Goal: Transaction & Acquisition: Book appointment/travel/reservation

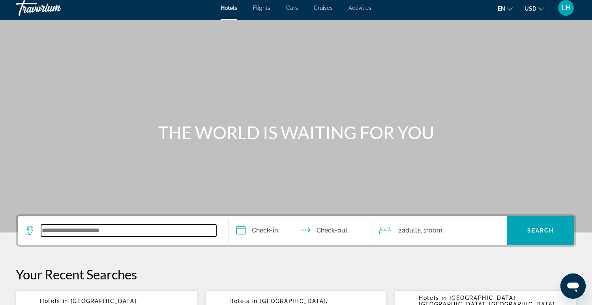
click at [105, 230] on input "Search widget" at bounding box center [128, 231] width 175 height 12
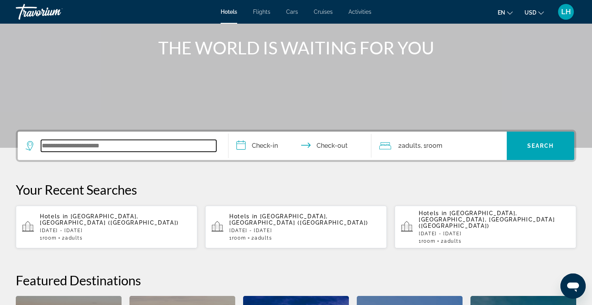
scroll to position [193, 0]
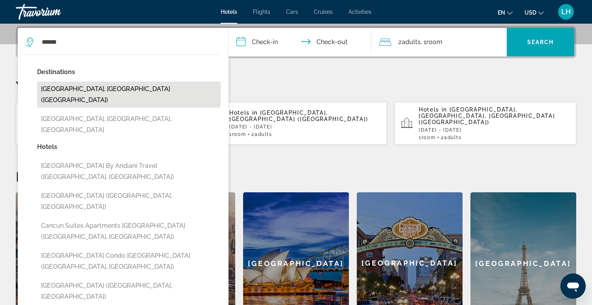
click at [101, 90] on button "[GEOGRAPHIC_DATA], [GEOGRAPHIC_DATA] ([GEOGRAPHIC_DATA])" at bounding box center [128, 95] width 183 height 26
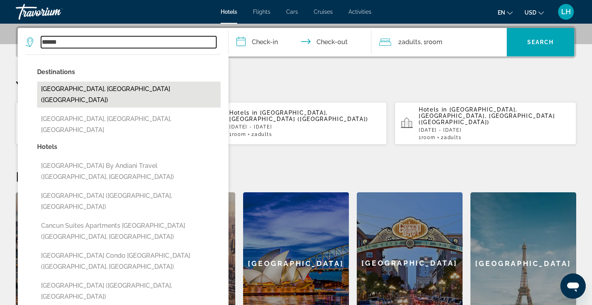
type input "**********"
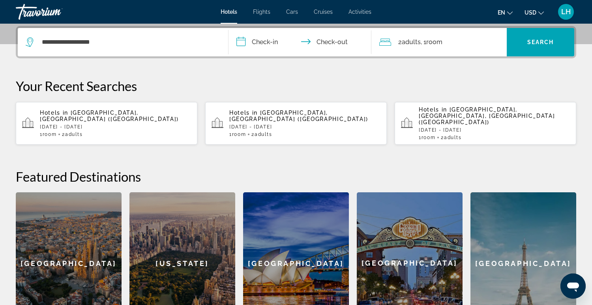
click at [242, 44] on input "**********" at bounding box center [301, 43] width 146 height 31
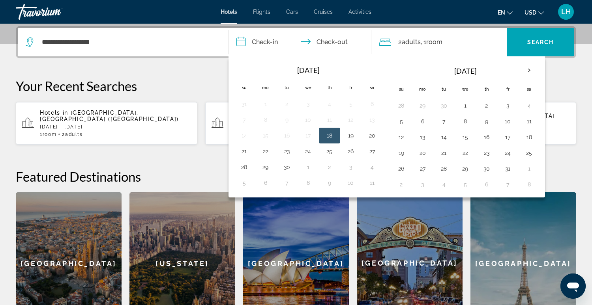
scroll to position [194, 0]
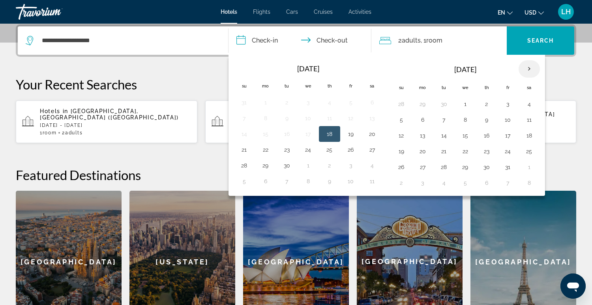
click at [525, 67] on th "Next month" at bounding box center [529, 68] width 21 height 17
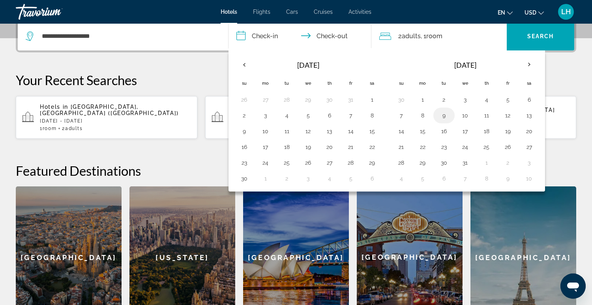
scroll to position [200, 0]
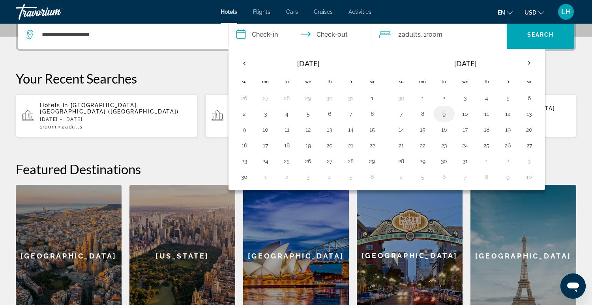
click at [442, 113] on button "9" at bounding box center [444, 114] width 13 height 11
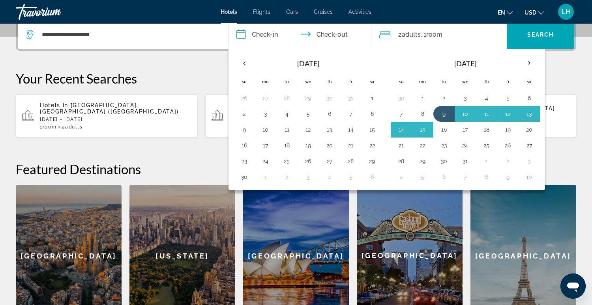
click at [440, 126] on button "16" at bounding box center [444, 129] width 13 height 11
type input "**********"
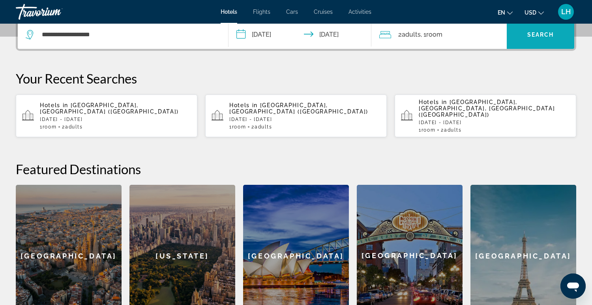
click at [534, 34] on span "Search" at bounding box center [540, 35] width 27 height 6
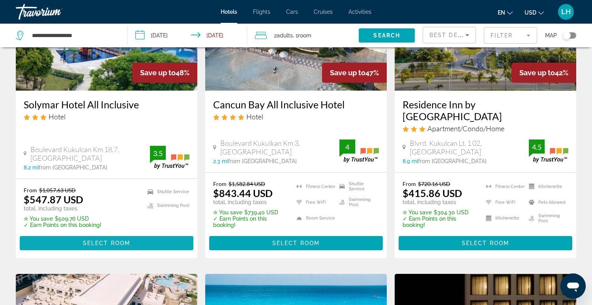
scroll to position [403, 0]
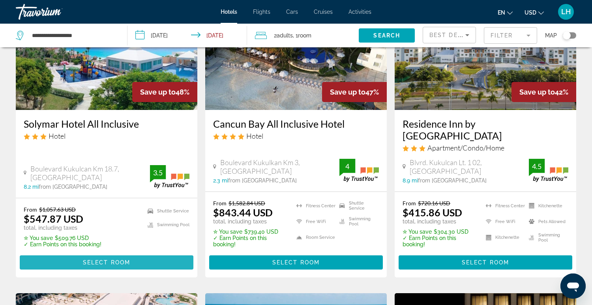
click at [114, 260] on span "Select Room" at bounding box center [106, 263] width 47 height 6
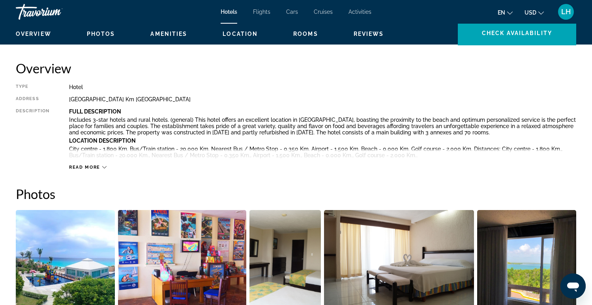
scroll to position [261, 0]
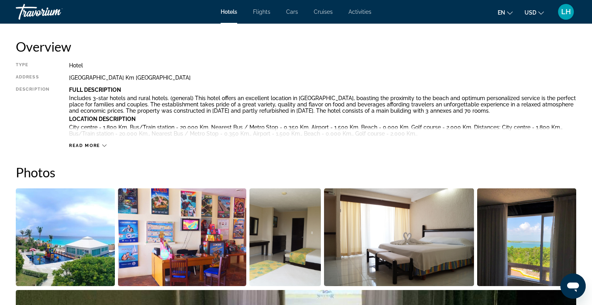
click at [104, 145] on icon "Main content" at bounding box center [104, 146] width 4 height 4
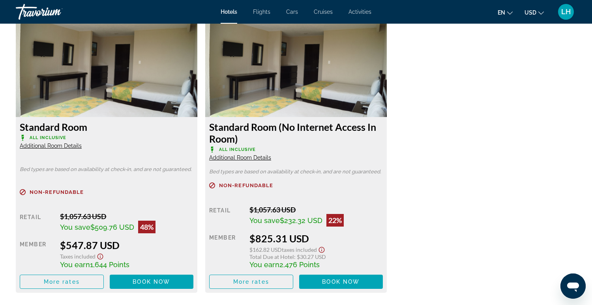
scroll to position [1105, 0]
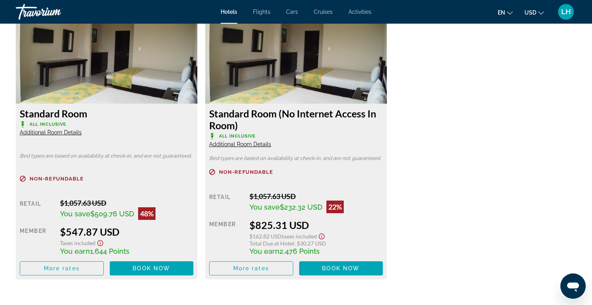
click at [23, 124] on icon "Main content" at bounding box center [23, 125] width 2 height 4
click at [42, 126] on span "All Inclusive" at bounding box center [48, 124] width 37 height 5
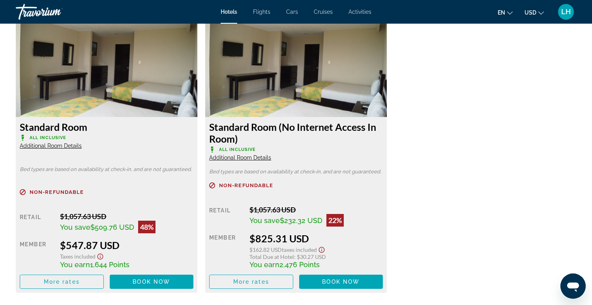
scroll to position [1090, 0]
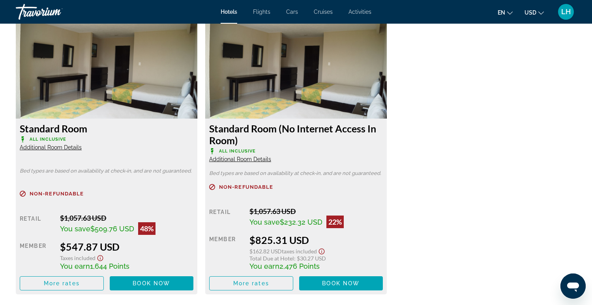
click at [68, 147] on span "Additional Room Details" at bounding box center [51, 147] width 62 height 6
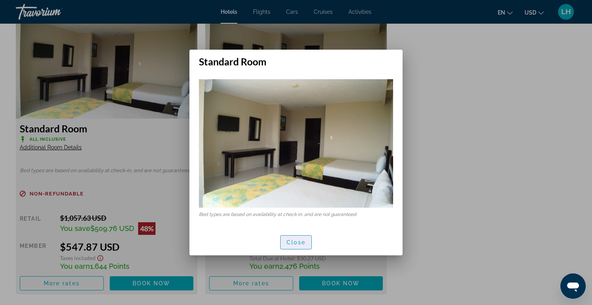
click at [286, 245] on span "Close" at bounding box center [295, 243] width 19 height 6
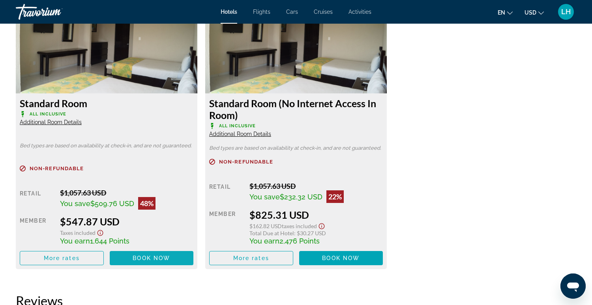
scroll to position [1117, 0]
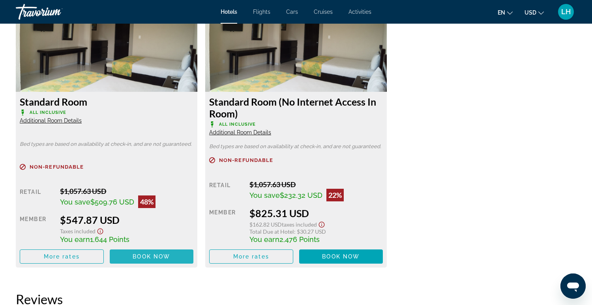
click at [142, 258] on span "Book now" at bounding box center [151, 257] width 37 height 6
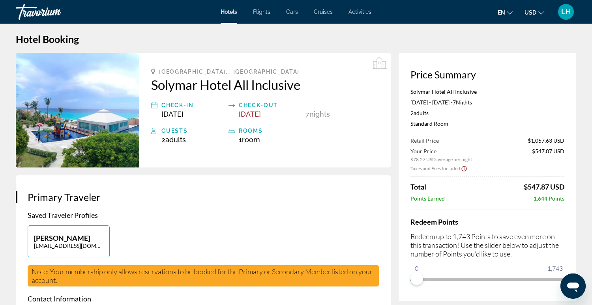
scroll to position [10, 0]
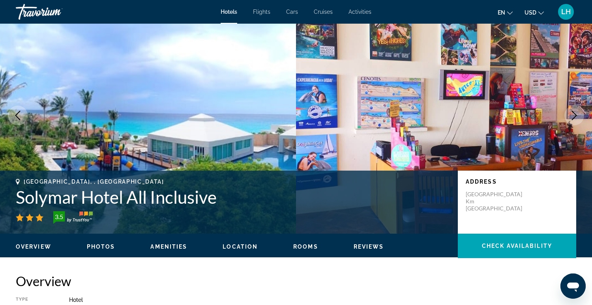
scroll to position [73, 0]
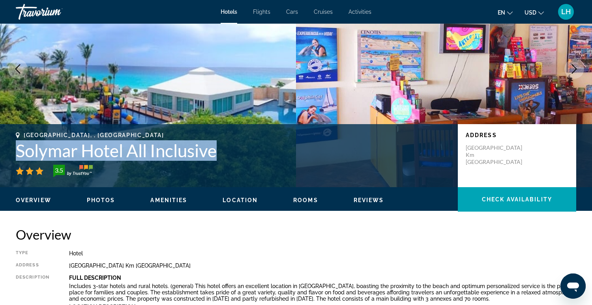
drag, startPoint x: 17, startPoint y: 150, endPoint x: 222, endPoint y: 155, distance: 204.9
click at [224, 155] on h1 "Solymar Hotel All Inclusive" at bounding box center [233, 150] width 434 height 21
copy h1 "Solymar Hotel All Inclusive"
click at [269, 96] on img "Main content" at bounding box center [148, 69] width 296 height 237
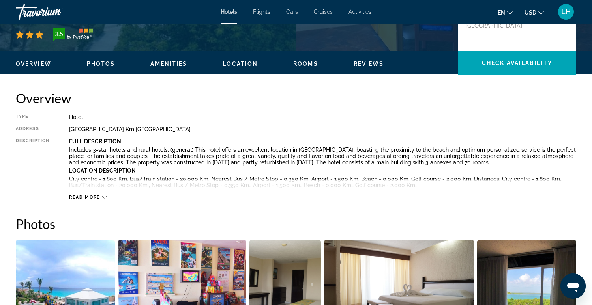
scroll to position [206, 0]
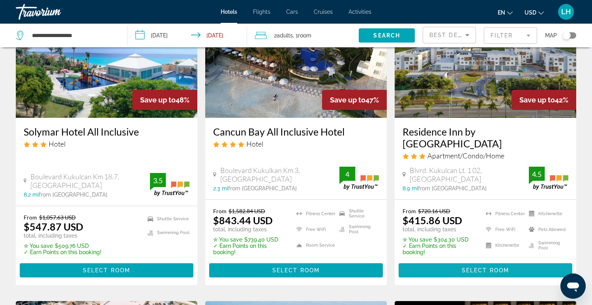
scroll to position [401, 0]
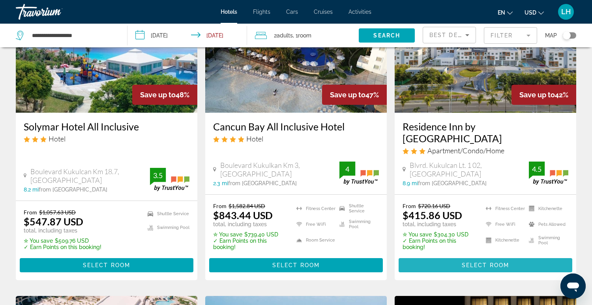
click at [455, 260] on span "Main content" at bounding box center [486, 265] width 174 height 19
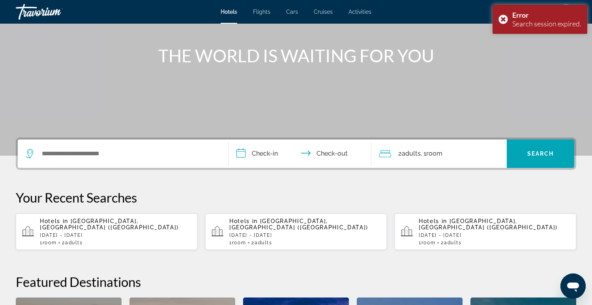
scroll to position [81, 0]
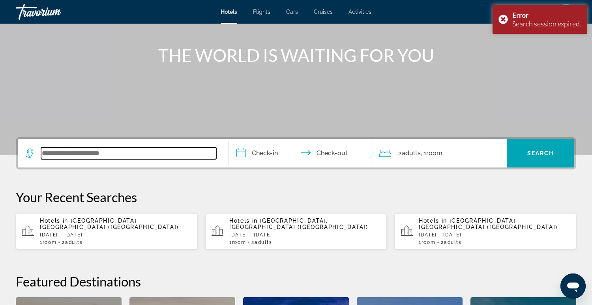
click at [118, 153] on input "Search widget" at bounding box center [128, 154] width 175 height 12
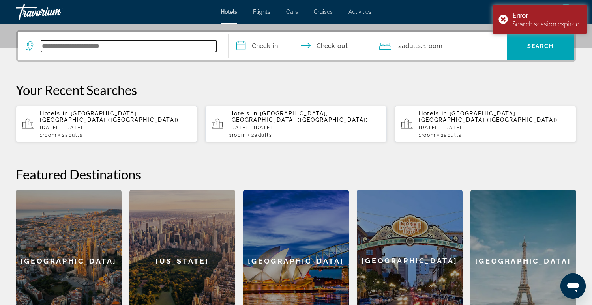
scroll to position [0, 0]
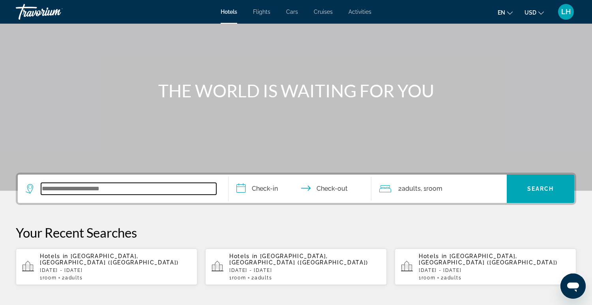
click at [146, 188] on input "Search widget" at bounding box center [128, 189] width 175 height 12
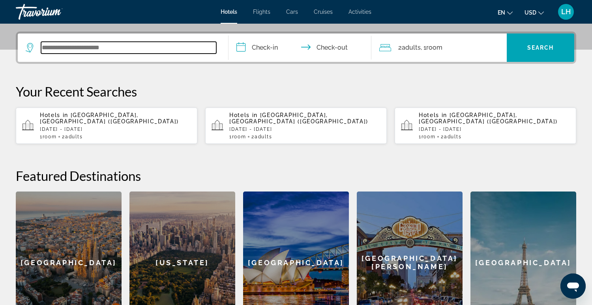
scroll to position [193, 0]
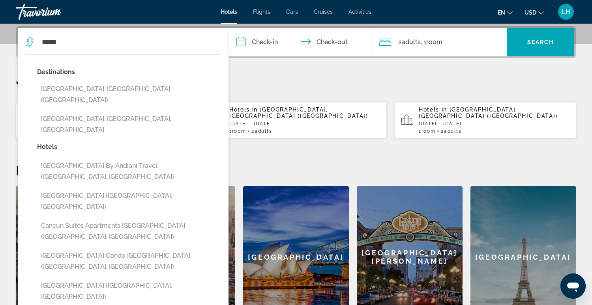
click at [95, 91] on button "[GEOGRAPHIC_DATA], [GEOGRAPHIC_DATA] ([GEOGRAPHIC_DATA])" at bounding box center [128, 95] width 183 height 26
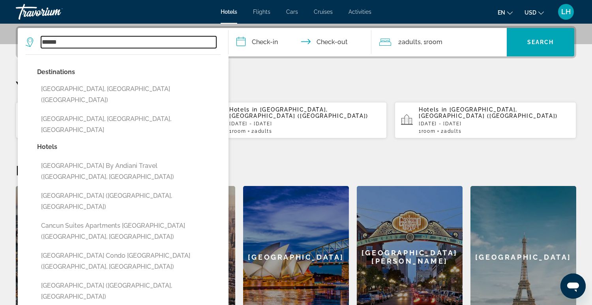
type input "**********"
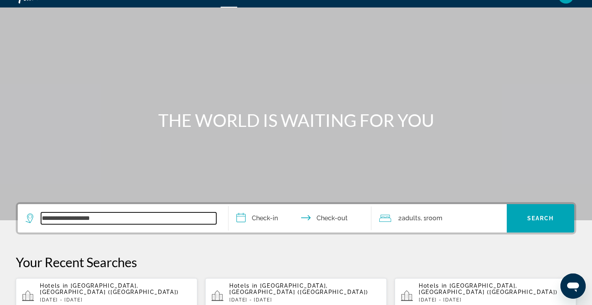
scroll to position [0, 0]
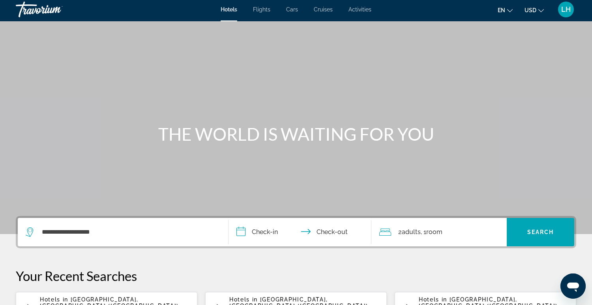
click at [242, 240] on input "**********" at bounding box center [301, 233] width 146 height 31
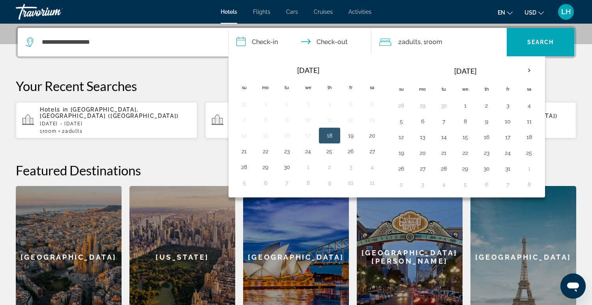
scroll to position [193, 0]
click at [523, 68] on th "Next month" at bounding box center [529, 70] width 21 height 17
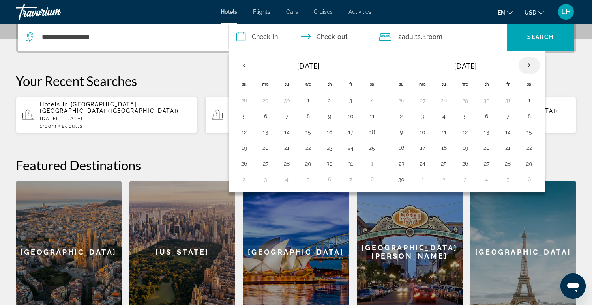
scroll to position [200, 0]
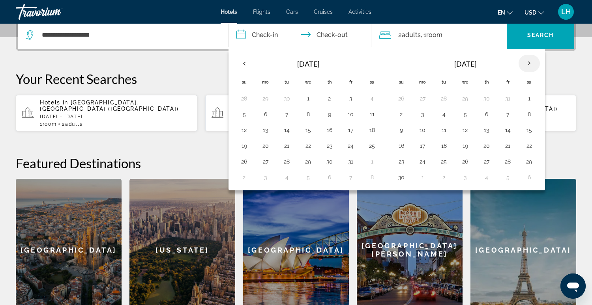
click at [523, 68] on th "Next month" at bounding box center [529, 63] width 21 height 17
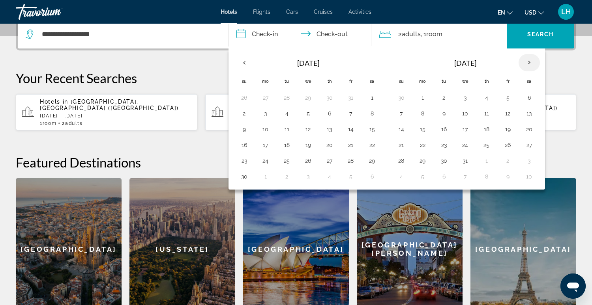
click at [523, 68] on th "Next month" at bounding box center [529, 62] width 21 height 17
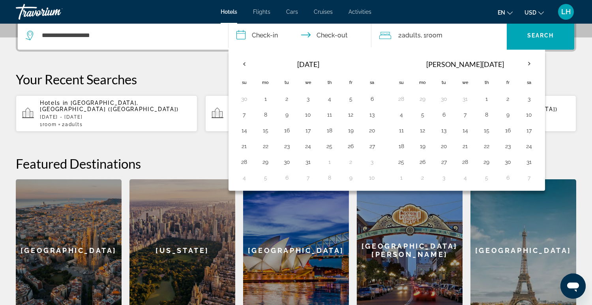
scroll to position [202, 0]
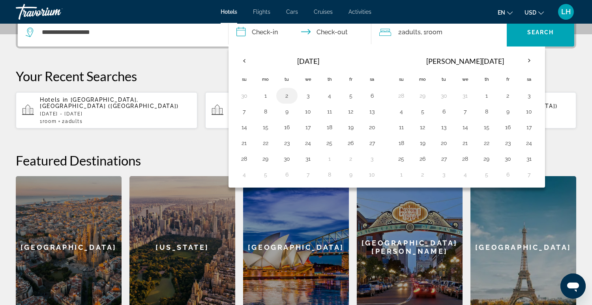
click at [285, 95] on button "2" at bounding box center [287, 95] width 13 height 11
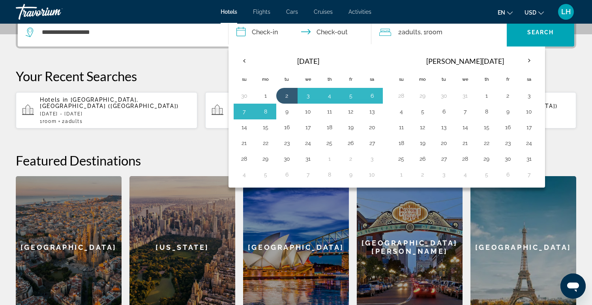
drag, startPoint x: 284, startPoint y: 110, endPoint x: 290, endPoint y: 109, distance: 5.7
click at [285, 110] on button "9" at bounding box center [287, 111] width 13 height 11
type input "**********"
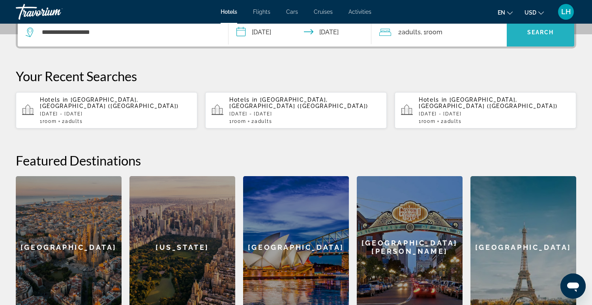
click at [530, 31] on span "Search" at bounding box center [540, 32] width 27 height 6
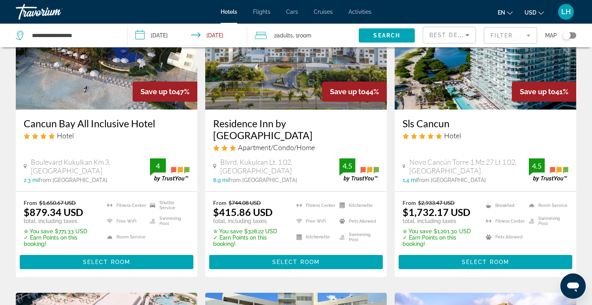
scroll to position [403, 0]
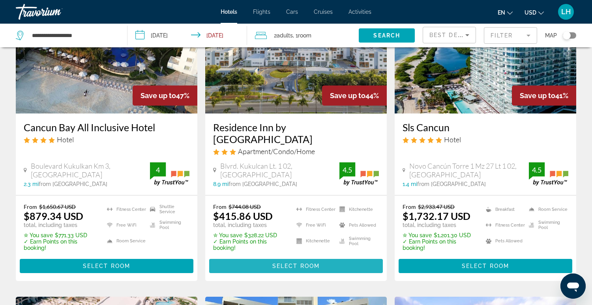
click at [313, 257] on span "Main content" at bounding box center [296, 266] width 174 height 19
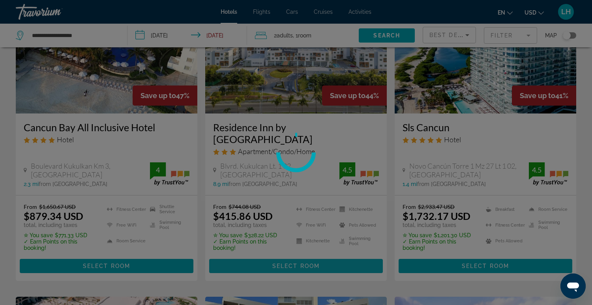
scroll to position [401, 0]
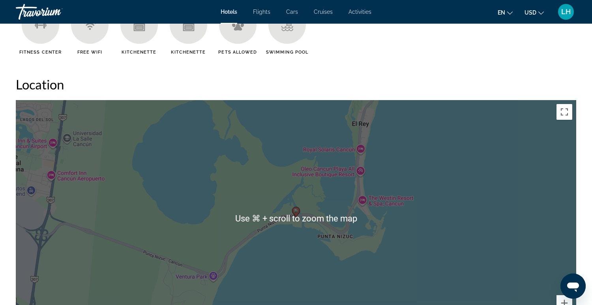
scroll to position [690, 0]
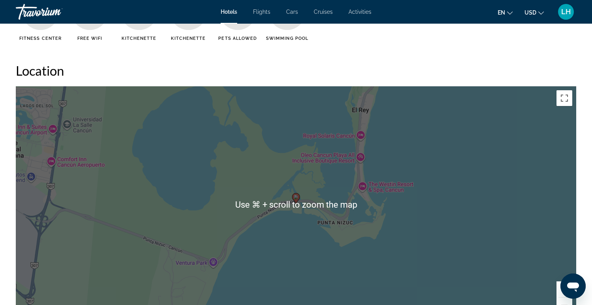
click at [462, 257] on div "To activate drag with keyboard, press Alt + Enter. Once in keyboard drag state,…" at bounding box center [296, 204] width 560 height 237
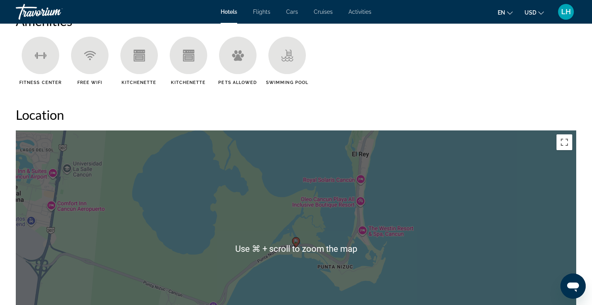
scroll to position [640, 0]
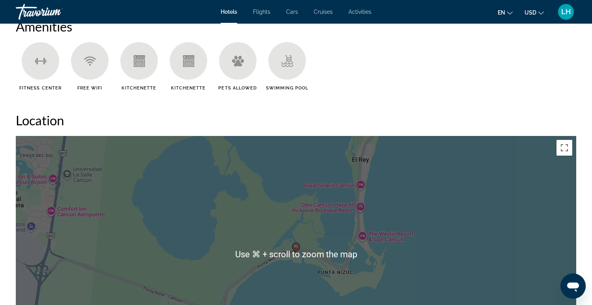
click at [405, 201] on div "To activate drag with keyboard, press Alt + Enter. Once in keyboard drag state,…" at bounding box center [296, 254] width 560 height 237
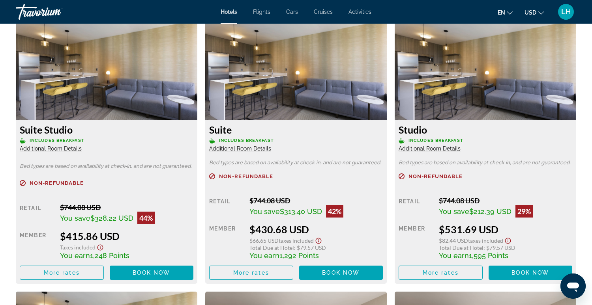
scroll to position [1078, 0]
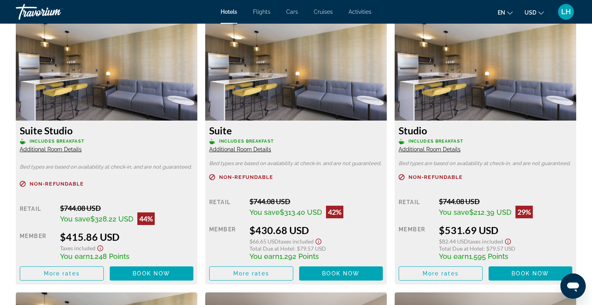
click at [45, 146] on span "Additional Room Details" at bounding box center [51, 149] width 62 height 6
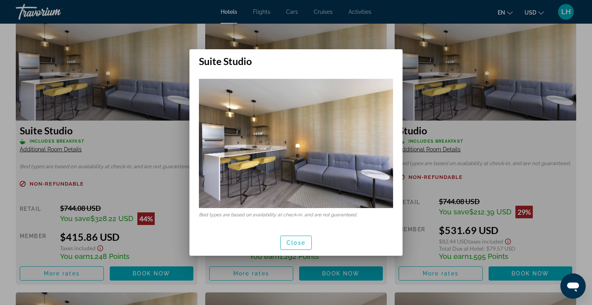
scroll to position [0, 0]
drag, startPoint x: 286, startPoint y: 239, endPoint x: 281, endPoint y: 238, distance: 5.7
click at [286, 239] on button "Close" at bounding box center [296, 243] width 32 height 14
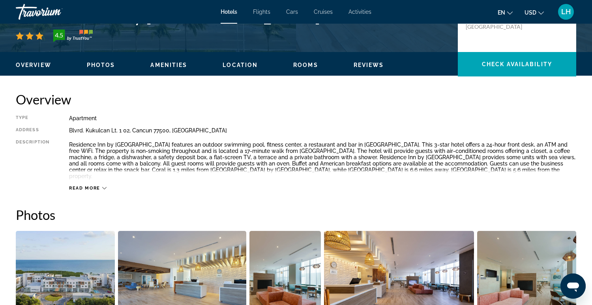
scroll to position [200, 0]
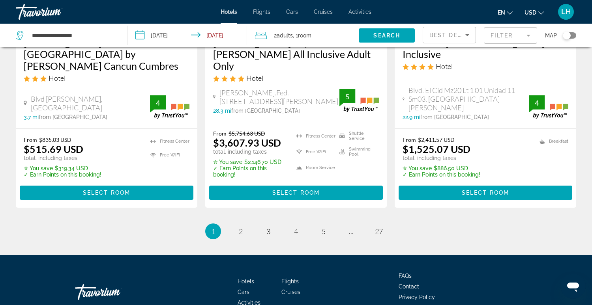
scroll to position [1116, 0]
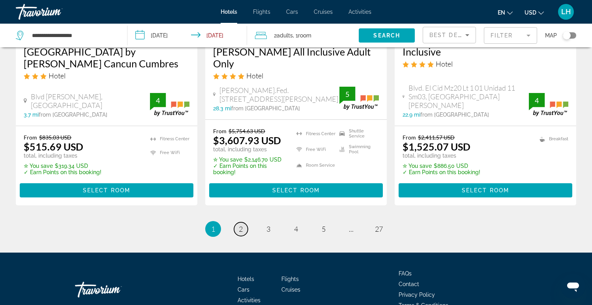
click at [240, 225] on span "2" at bounding box center [241, 229] width 4 height 9
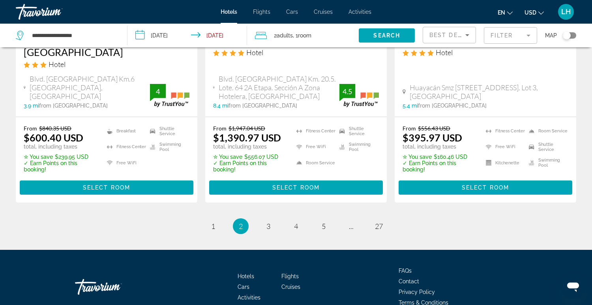
scroll to position [1109, 0]
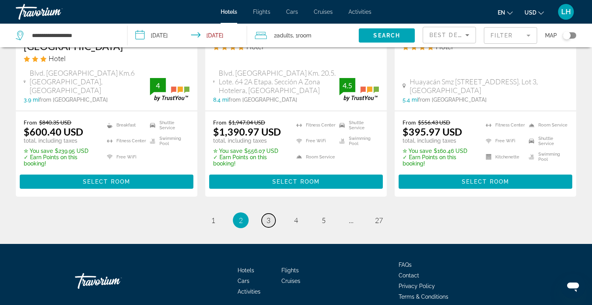
click at [268, 216] on span "3" at bounding box center [268, 220] width 4 height 9
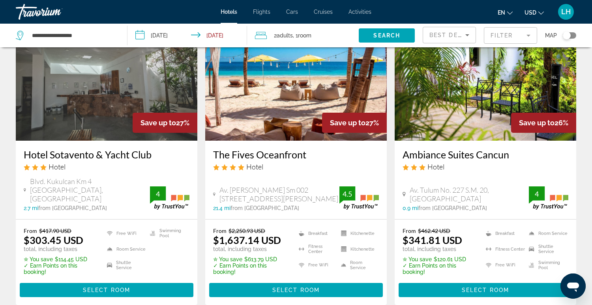
scroll to position [54, 0]
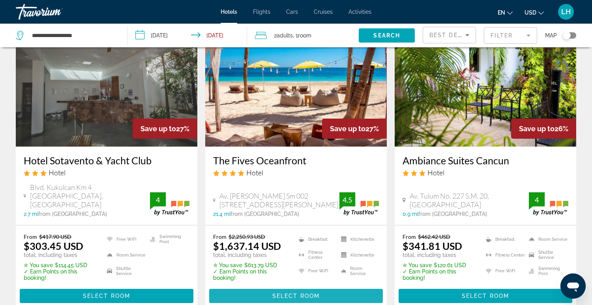
click at [307, 293] on span "Select Room" at bounding box center [295, 296] width 47 height 6
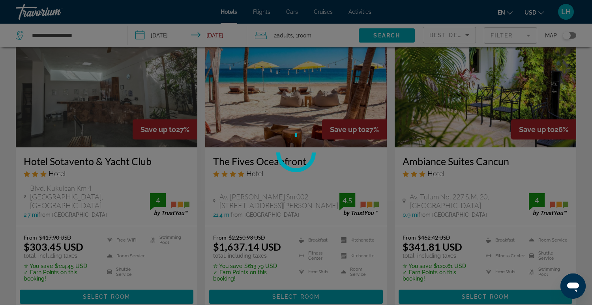
scroll to position [52, 0]
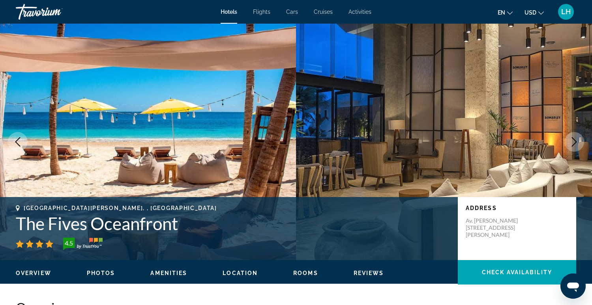
click at [576, 141] on icon "Next image" at bounding box center [574, 141] width 5 height 9
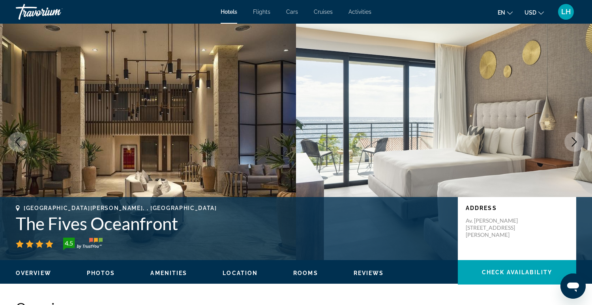
click at [575, 141] on icon "Next image" at bounding box center [574, 141] width 5 height 9
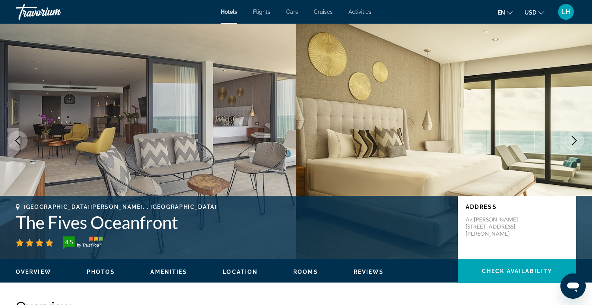
scroll to position [0, 0]
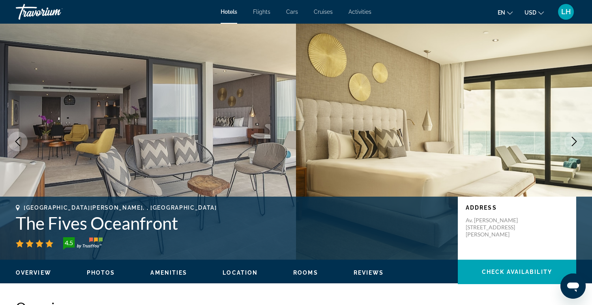
click at [575, 142] on icon "Next image" at bounding box center [573, 141] width 9 height 9
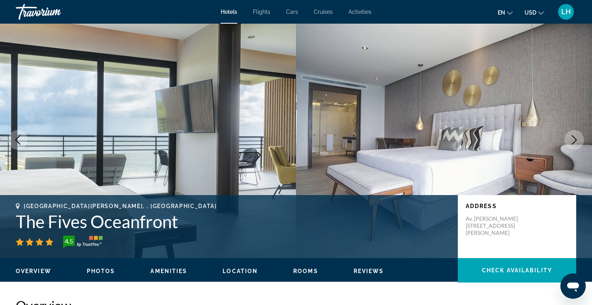
click at [575, 142] on icon "Next image" at bounding box center [574, 139] width 5 height 9
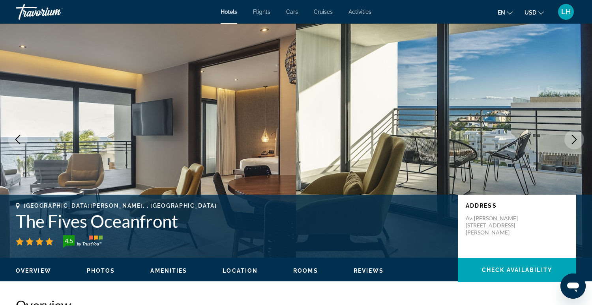
click at [575, 142] on icon "Next image" at bounding box center [573, 139] width 9 height 9
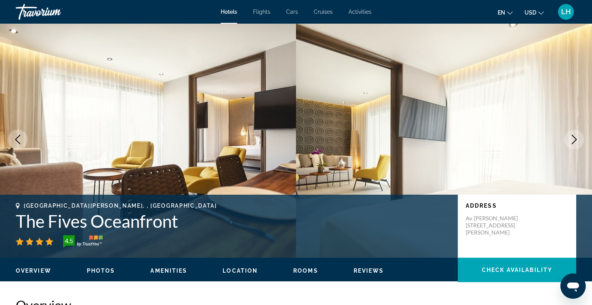
click at [575, 142] on icon "Next image" at bounding box center [573, 139] width 9 height 9
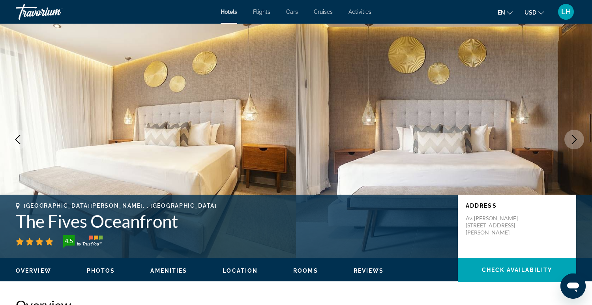
click at [575, 142] on icon "Next image" at bounding box center [573, 139] width 9 height 9
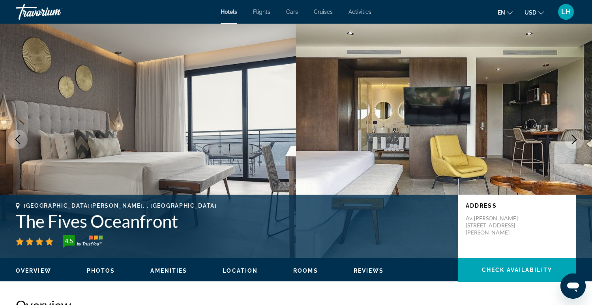
click at [575, 142] on icon "Next image" at bounding box center [573, 139] width 9 height 9
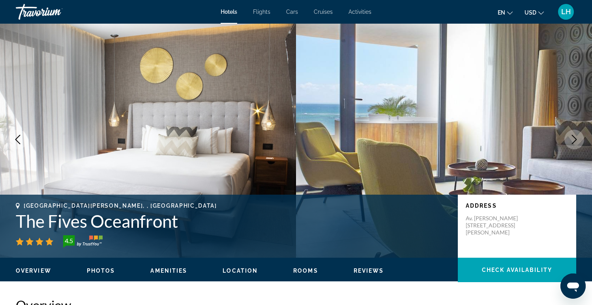
click at [575, 142] on icon "Next image" at bounding box center [573, 139] width 9 height 9
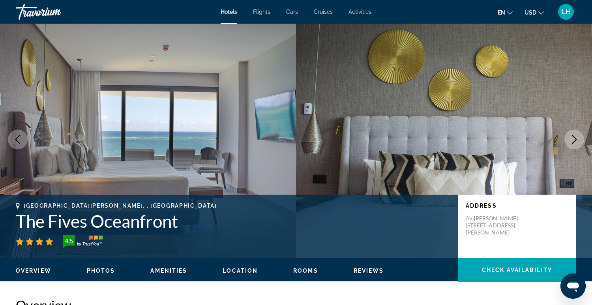
click at [575, 142] on icon "Next image" at bounding box center [573, 139] width 9 height 9
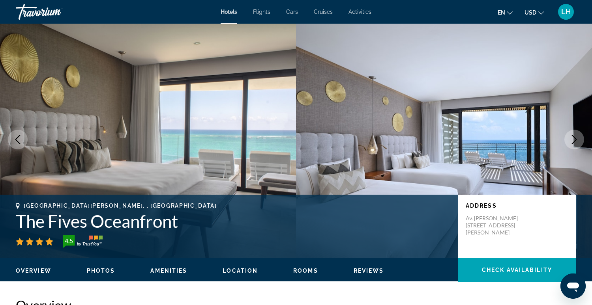
click at [575, 142] on icon "Next image" at bounding box center [573, 139] width 9 height 9
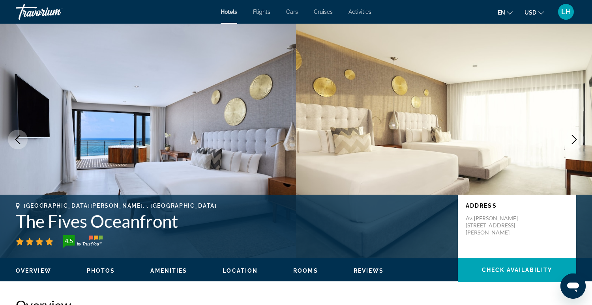
click at [575, 142] on icon "Next image" at bounding box center [573, 139] width 9 height 9
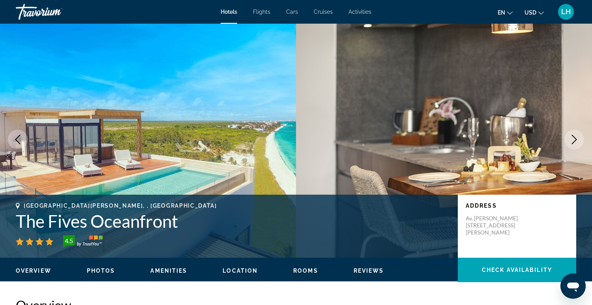
click at [575, 142] on icon "Next image" at bounding box center [573, 139] width 9 height 9
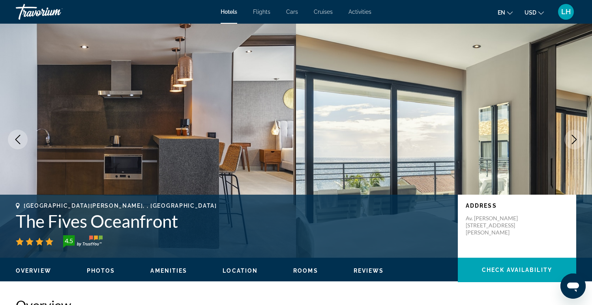
click at [575, 142] on icon "Next image" at bounding box center [573, 139] width 9 height 9
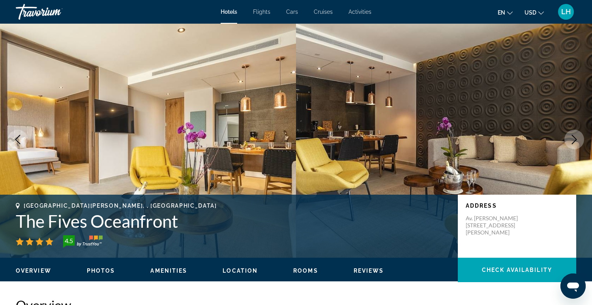
click at [575, 142] on icon "Next image" at bounding box center [573, 139] width 9 height 9
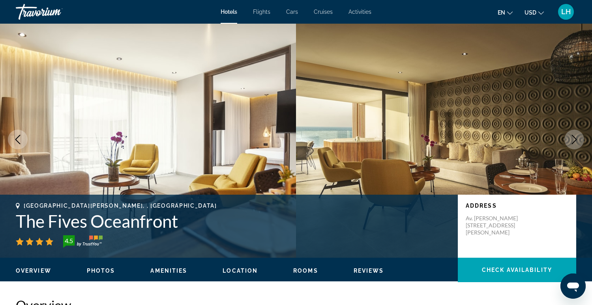
click at [575, 142] on icon "Next image" at bounding box center [573, 139] width 9 height 9
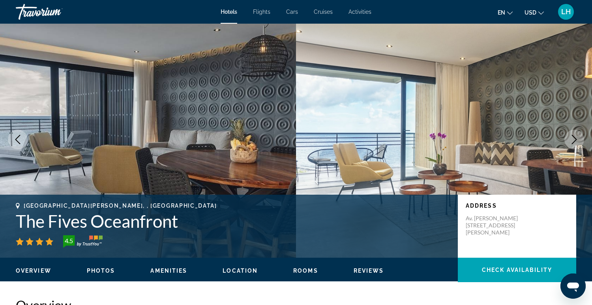
click at [575, 142] on icon "Next image" at bounding box center [573, 139] width 9 height 9
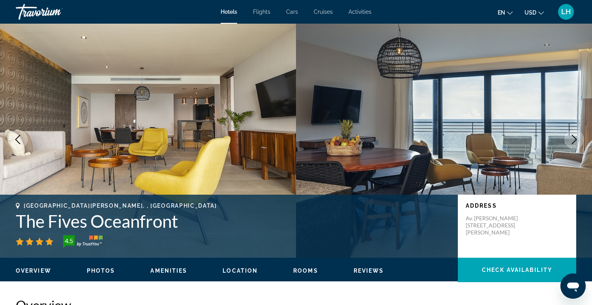
click at [575, 142] on icon "Next image" at bounding box center [573, 139] width 9 height 9
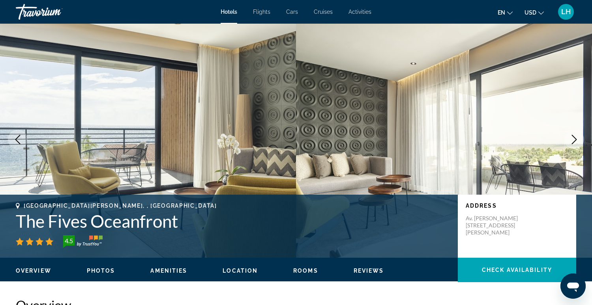
click at [575, 142] on icon "Next image" at bounding box center [573, 139] width 9 height 9
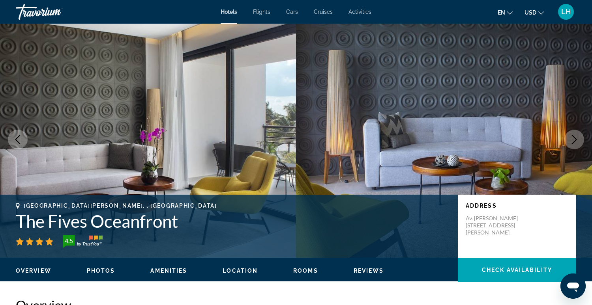
click at [575, 142] on icon "Next image" at bounding box center [573, 139] width 9 height 9
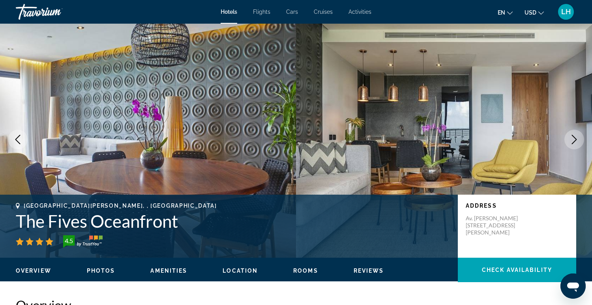
click at [575, 142] on icon "Next image" at bounding box center [573, 139] width 9 height 9
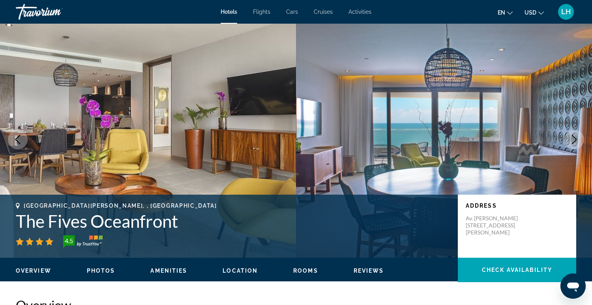
click at [575, 142] on icon "Next image" at bounding box center [573, 139] width 9 height 9
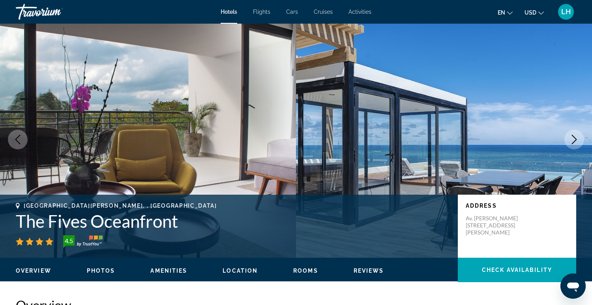
click at [575, 142] on icon "Next image" at bounding box center [573, 139] width 9 height 9
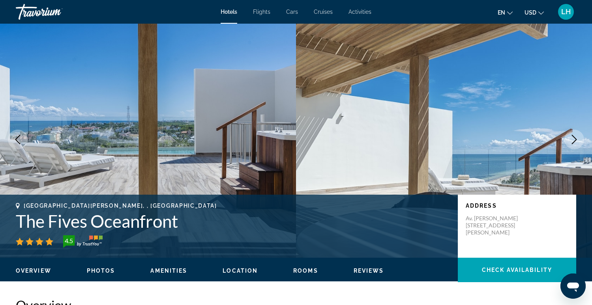
click at [575, 142] on icon "Next image" at bounding box center [573, 139] width 9 height 9
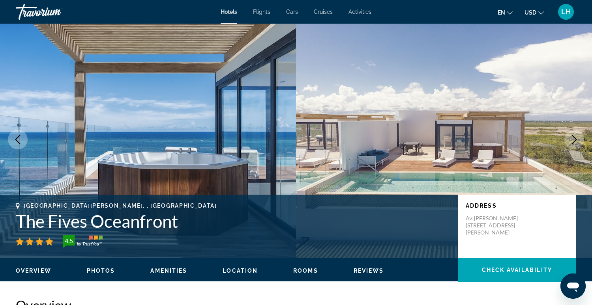
click at [575, 142] on icon "Next image" at bounding box center [573, 139] width 9 height 9
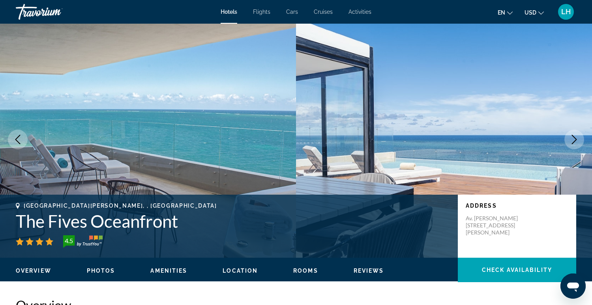
click at [575, 142] on icon "Next image" at bounding box center [573, 139] width 9 height 9
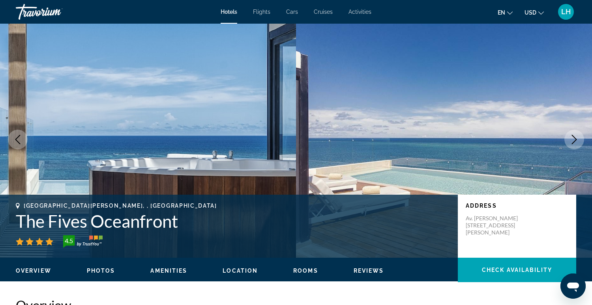
click at [575, 142] on icon "Next image" at bounding box center [573, 139] width 9 height 9
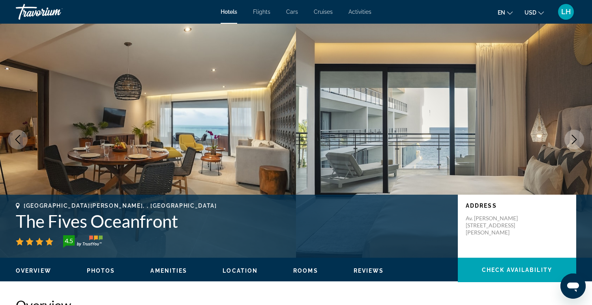
click at [575, 142] on icon "Next image" at bounding box center [573, 139] width 9 height 9
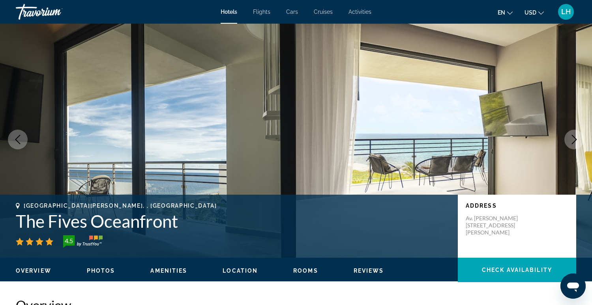
click at [575, 142] on icon "Next image" at bounding box center [573, 139] width 9 height 9
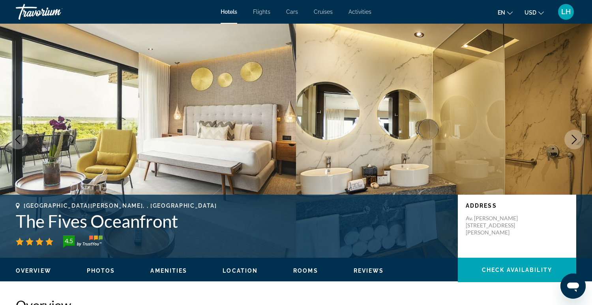
click at [575, 142] on icon "Next image" at bounding box center [573, 139] width 9 height 9
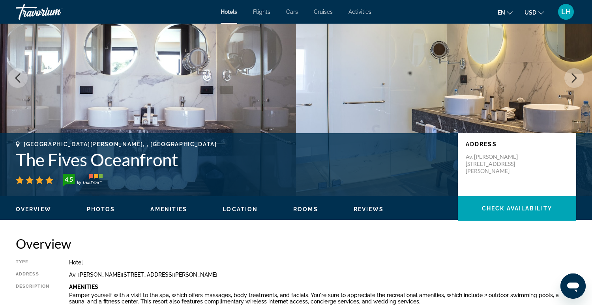
scroll to position [0, 0]
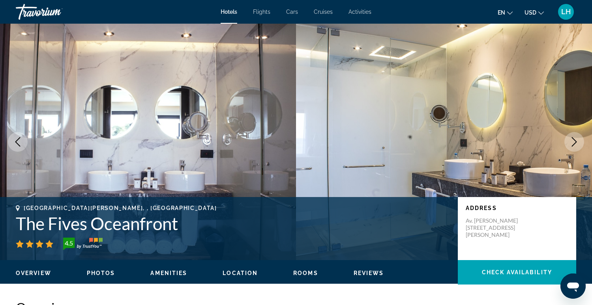
click at [573, 139] on icon "Next image" at bounding box center [573, 141] width 9 height 9
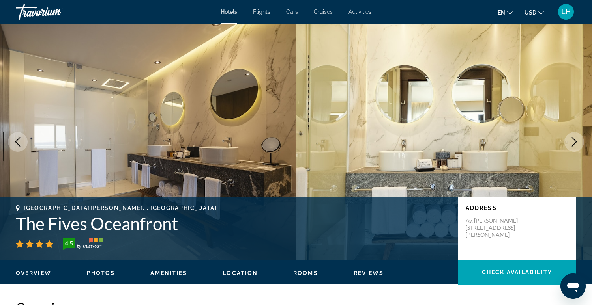
click at [573, 139] on icon "Next image" at bounding box center [574, 141] width 5 height 9
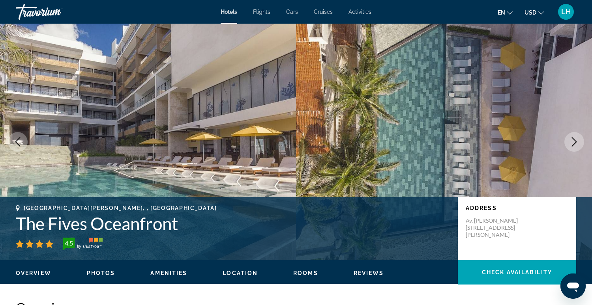
click at [573, 139] on icon "Next image" at bounding box center [574, 141] width 5 height 9
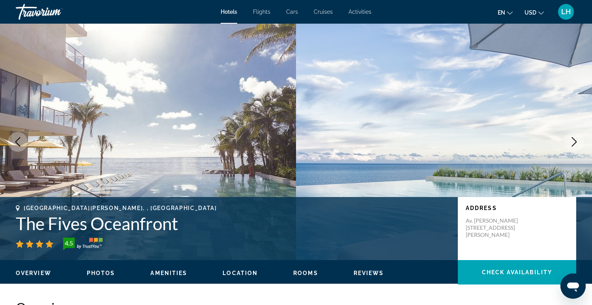
click at [573, 139] on icon "Next image" at bounding box center [574, 141] width 5 height 9
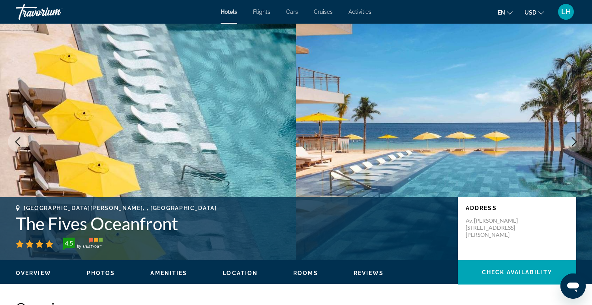
click at [573, 139] on icon "Next image" at bounding box center [574, 141] width 5 height 9
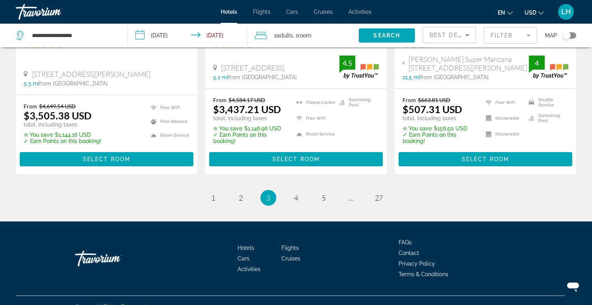
scroll to position [1118, 0]
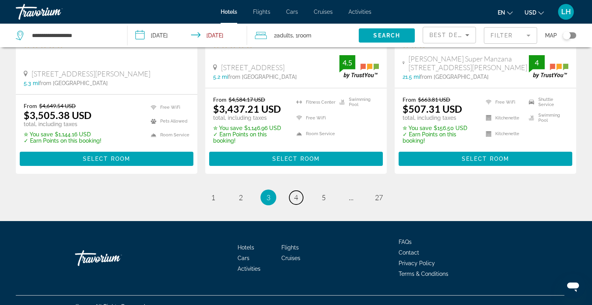
click at [293, 191] on link "page 4" at bounding box center [296, 198] width 14 height 14
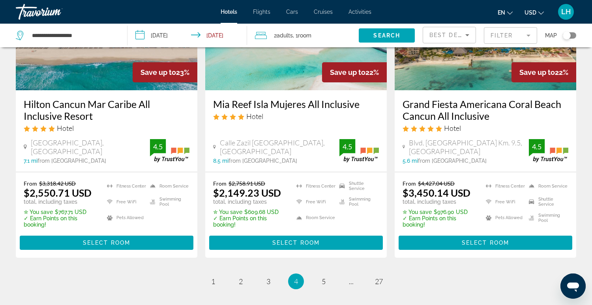
scroll to position [1055, 0]
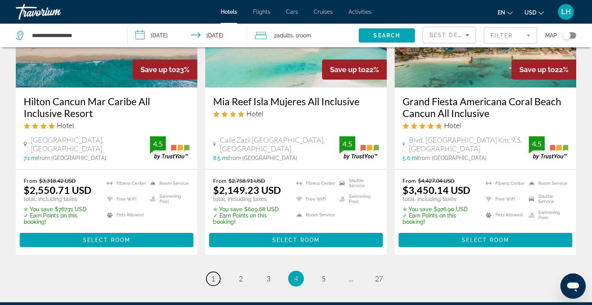
drag, startPoint x: 214, startPoint y: 263, endPoint x: 168, endPoint y: 255, distance: 46.5
click at [214, 275] on span "1" at bounding box center [213, 279] width 4 height 9
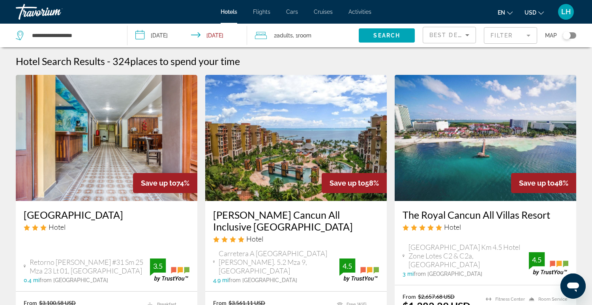
click at [185, 37] on input "**********" at bounding box center [188, 37] width 123 height 26
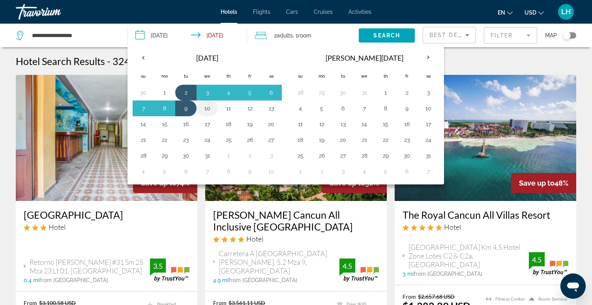
click at [205, 108] on button "10" at bounding box center [207, 108] width 13 height 11
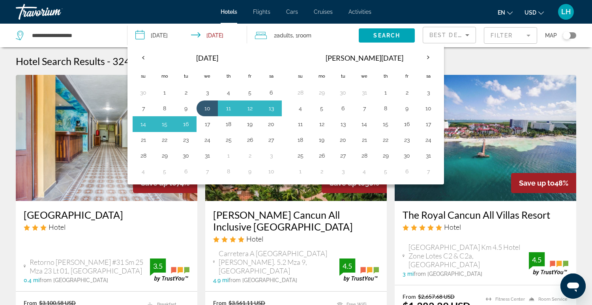
drag, startPoint x: 205, startPoint y: 122, endPoint x: 210, endPoint y: 120, distance: 4.5
click at [206, 122] on button "17" at bounding box center [207, 124] width 13 height 11
type input "**********"
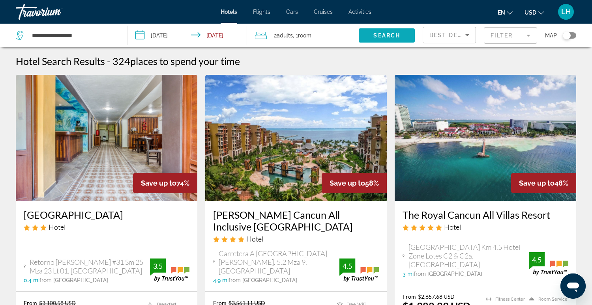
click at [381, 32] on span "Search" at bounding box center [386, 35] width 27 height 6
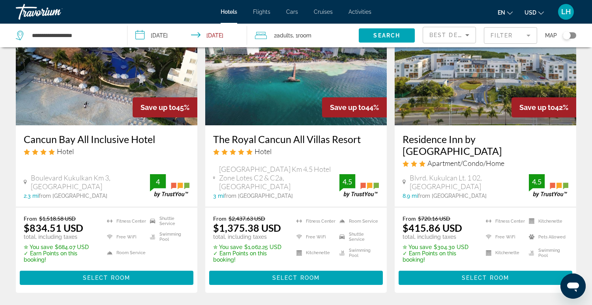
scroll to position [391, 0]
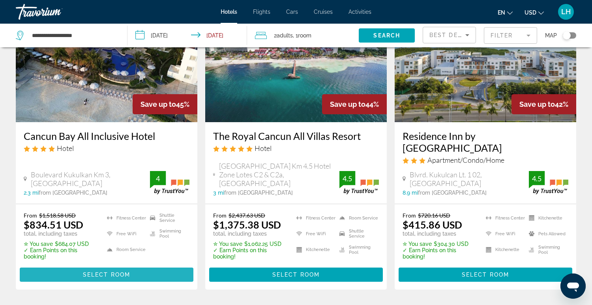
click at [123, 272] on span "Select Room" at bounding box center [106, 275] width 47 height 6
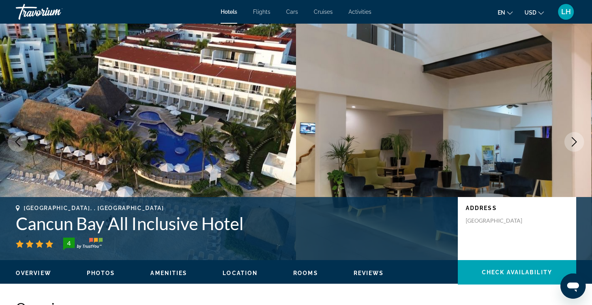
click at [576, 142] on icon "Next image" at bounding box center [573, 141] width 9 height 9
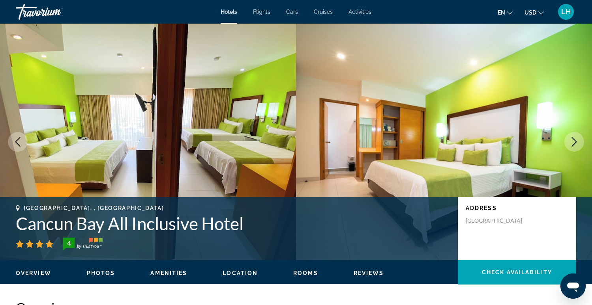
click at [576, 142] on icon "Next image" at bounding box center [574, 141] width 5 height 9
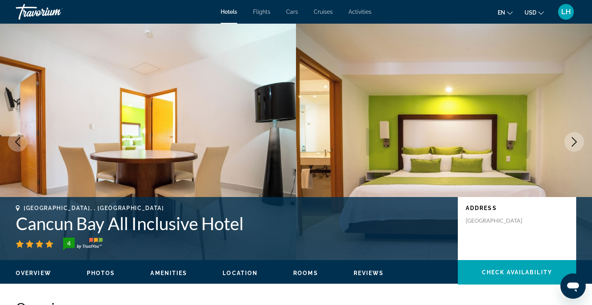
click at [576, 142] on icon "Next image" at bounding box center [574, 141] width 5 height 9
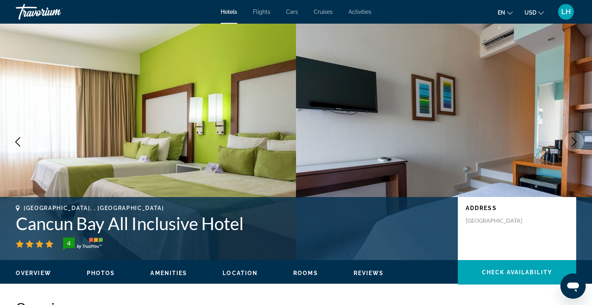
click at [576, 142] on icon "Next image" at bounding box center [574, 141] width 5 height 9
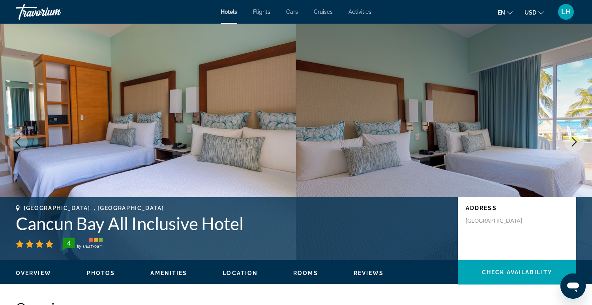
click at [576, 142] on icon "Next image" at bounding box center [574, 141] width 5 height 9
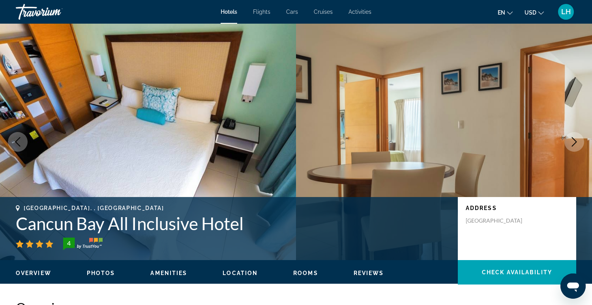
click at [576, 142] on icon "Next image" at bounding box center [574, 141] width 5 height 9
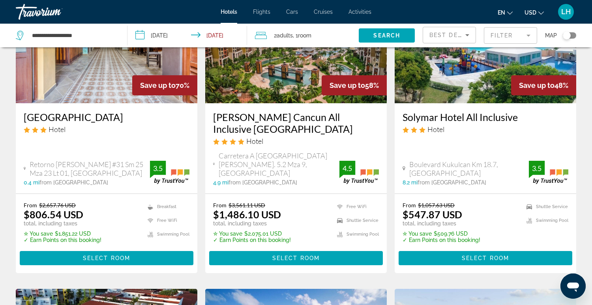
scroll to position [97, 0]
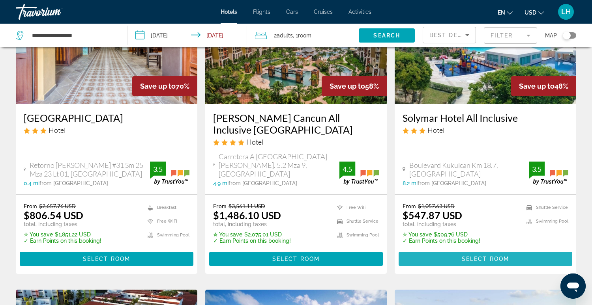
click at [457, 251] on span "Main content" at bounding box center [486, 259] width 174 height 19
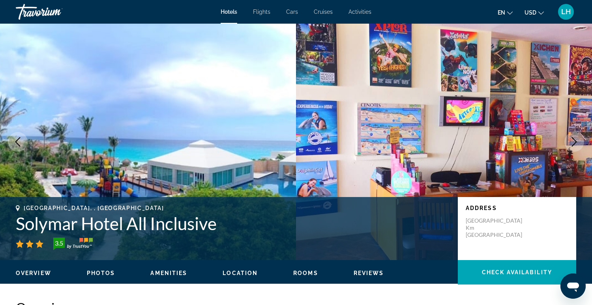
click at [572, 136] on button "Next image" at bounding box center [574, 142] width 20 height 20
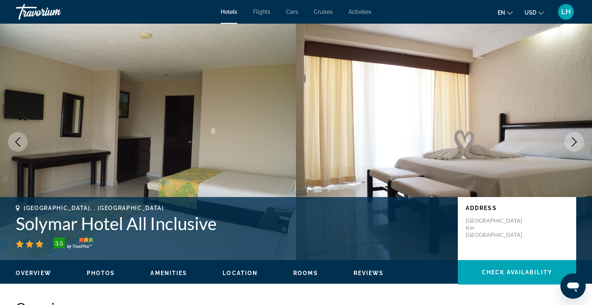
click at [572, 136] on button "Next image" at bounding box center [574, 142] width 20 height 20
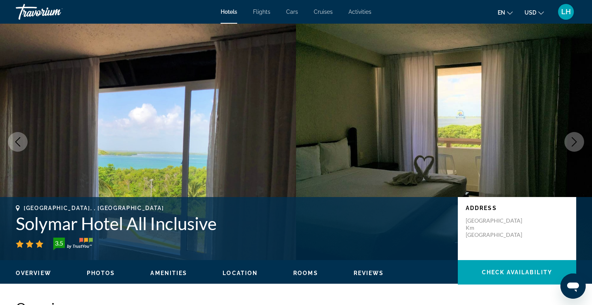
click at [572, 136] on button "Next image" at bounding box center [574, 142] width 20 height 20
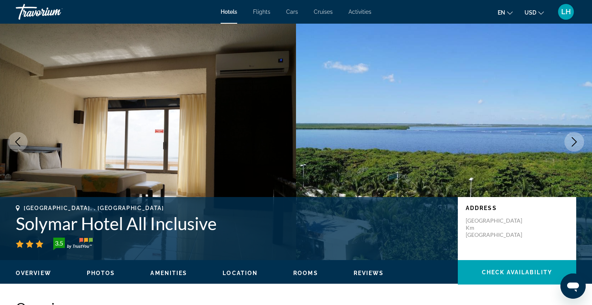
click at [571, 141] on icon "Next image" at bounding box center [573, 141] width 9 height 9
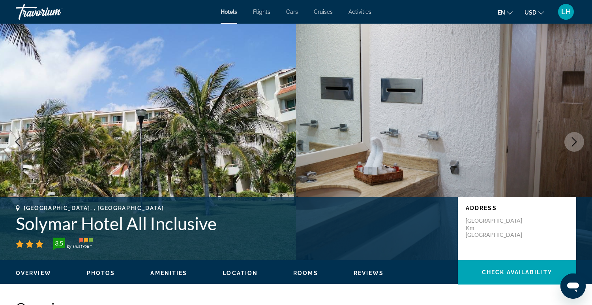
click at [571, 141] on icon "Next image" at bounding box center [573, 141] width 9 height 9
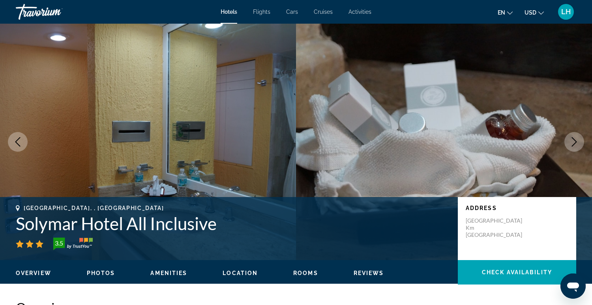
click at [571, 141] on icon "Next image" at bounding box center [573, 141] width 9 height 9
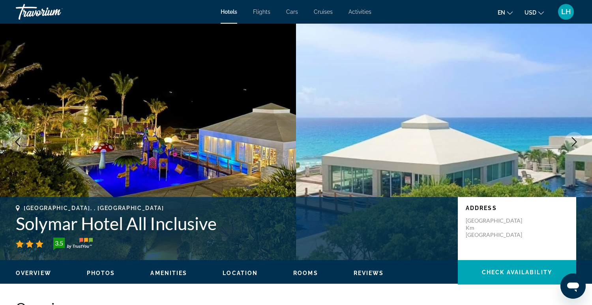
click at [574, 143] on icon "Next image" at bounding box center [573, 141] width 9 height 9
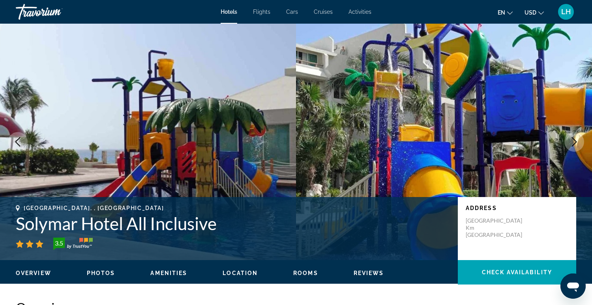
click at [574, 143] on icon "Next image" at bounding box center [573, 141] width 9 height 9
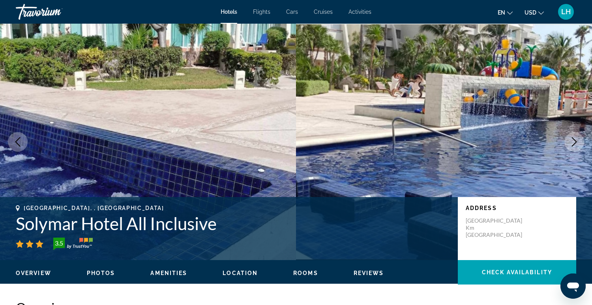
click at [574, 143] on icon "Next image" at bounding box center [573, 141] width 9 height 9
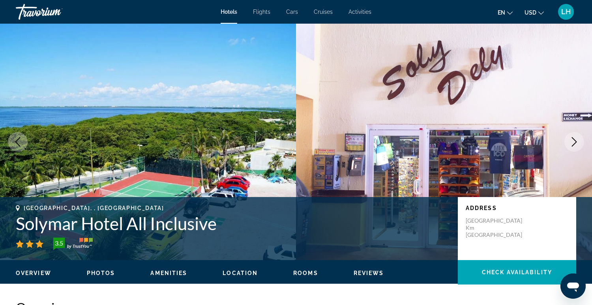
click at [574, 143] on icon "Next image" at bounding box center [573, 141] width 9 height 9
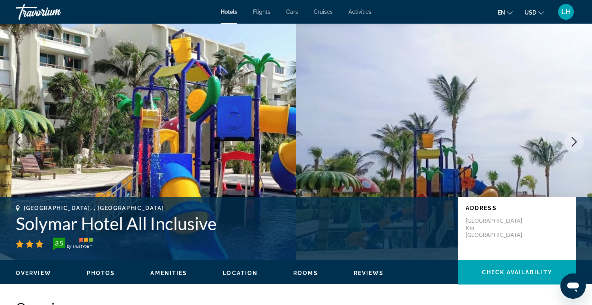
click at [574, 143] on icon "Next image" at bounding box center [573, 141] width 9 height 9
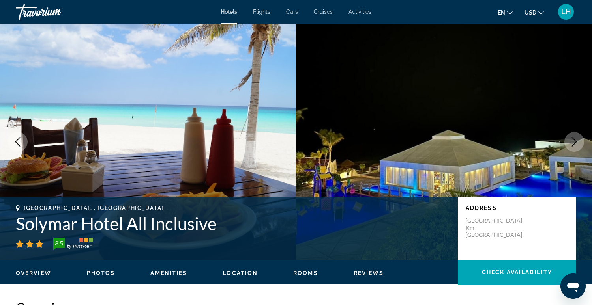
click at [574, 143] on icon "Next image" at bounding box center [573, 141] width 9 height 9
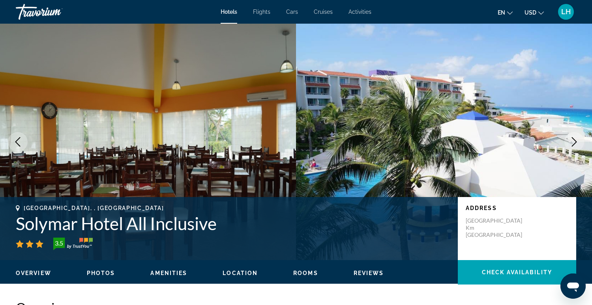
click at [574, 143] on icon "Next image" at bounding box center [573, 141] width 9 height 9
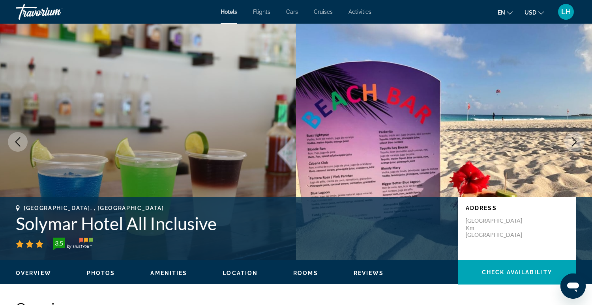
click at [574, 143] on icon "Next image" at bounding box center [573, 141] width 9 height 9
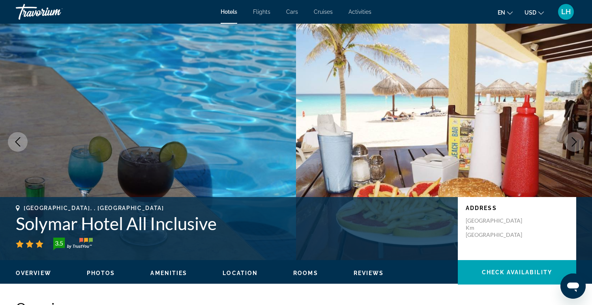
click at [574, 143] on icon "Next image" at bounding box center [573, 141] width 9 height 9
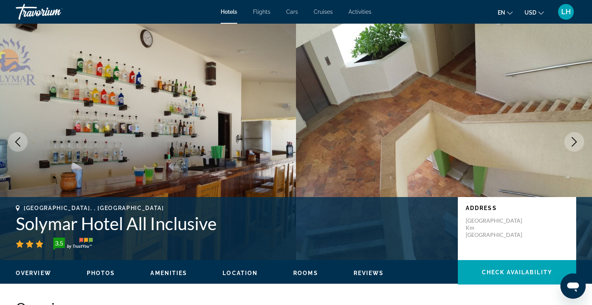
click at [573, 140] on icon "Next image" at bounding box center [573, 141] width 9 height 9
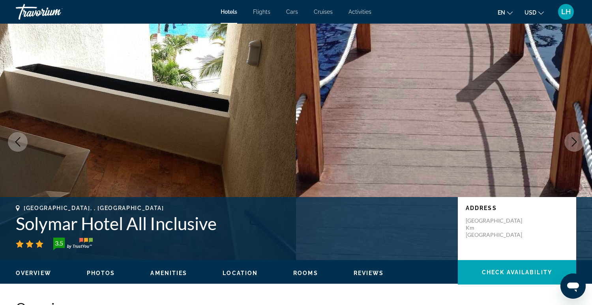
click at [573, 140] on icon "Next image" at bounding box center [573, 141] width 9 height 9
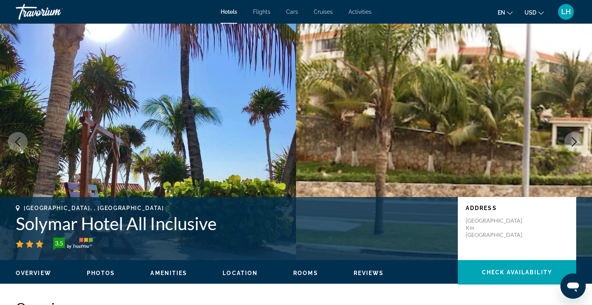
click at [573, 140] on icon "Next image" at bounding box center [573, 141] width 9 height 9
